Goal: Information Seeking & Learning: Learn about a topic

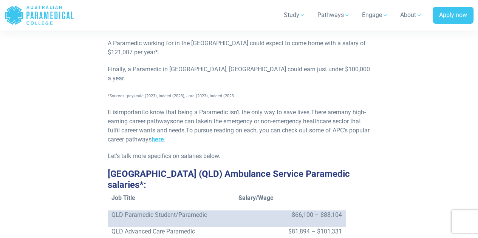
scroll to position [724, 0]
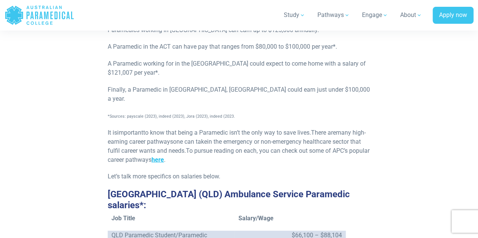
click at [164, 156] on span "here" at bounding box center [157, 159] width 12 height 7
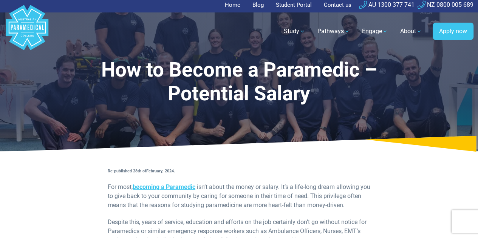
scroll to position [0, 0]
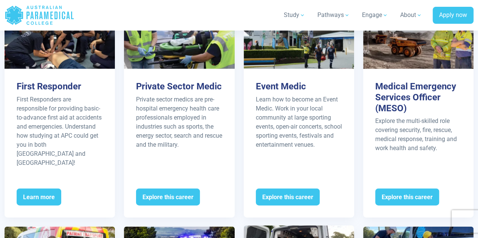
scroll to position [811, 0]
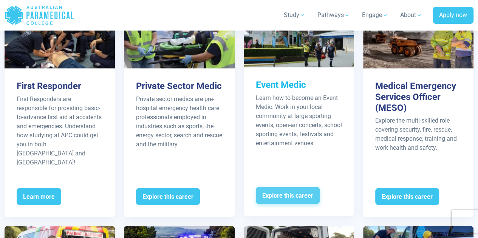
click at [271, 187] on span "Explore this career" at bounding box center [288, 195] width 64 height 17
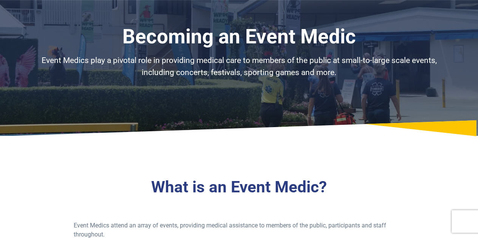
scroll to position [35, 0]
